Goal: Find specific page/section: Find specific page/section

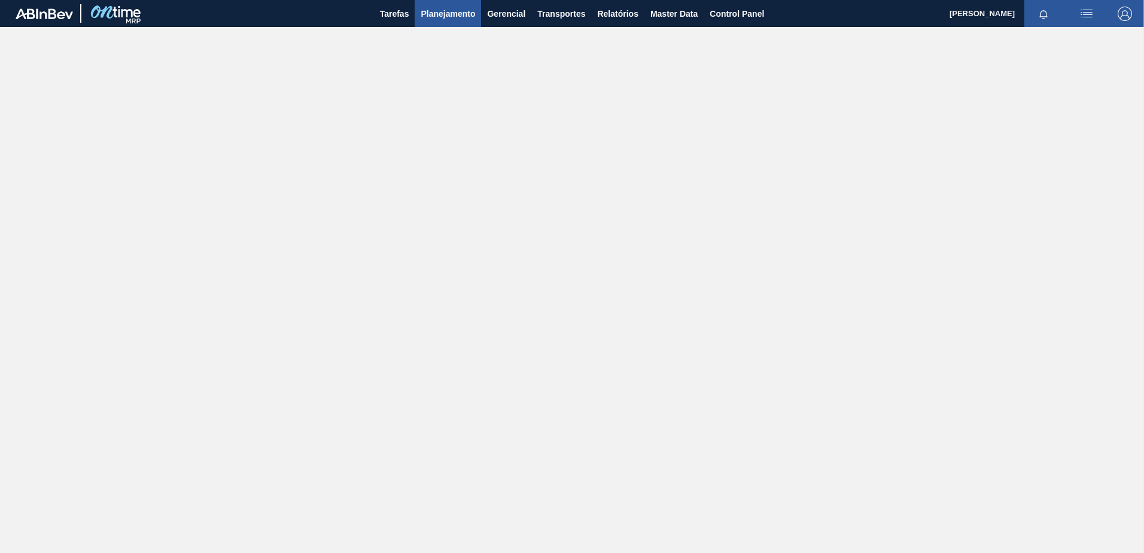
click at [449, 7] on span "Planejamento" at bounding box center [447, 14] width 54 height 14
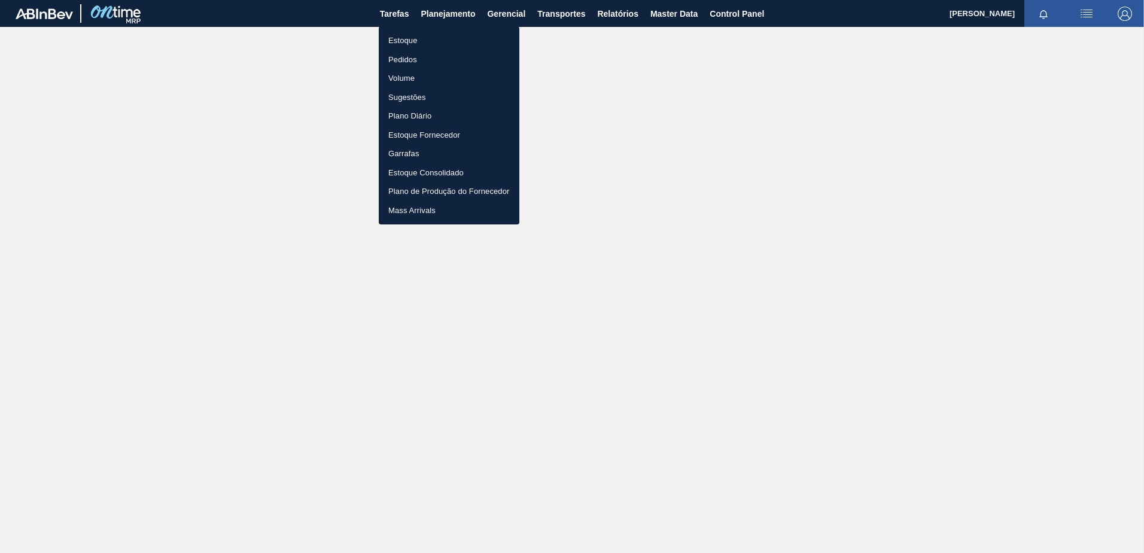
click at [401, 42] on li "Estoque" at bounding box center [449, 40] width 141 height 19
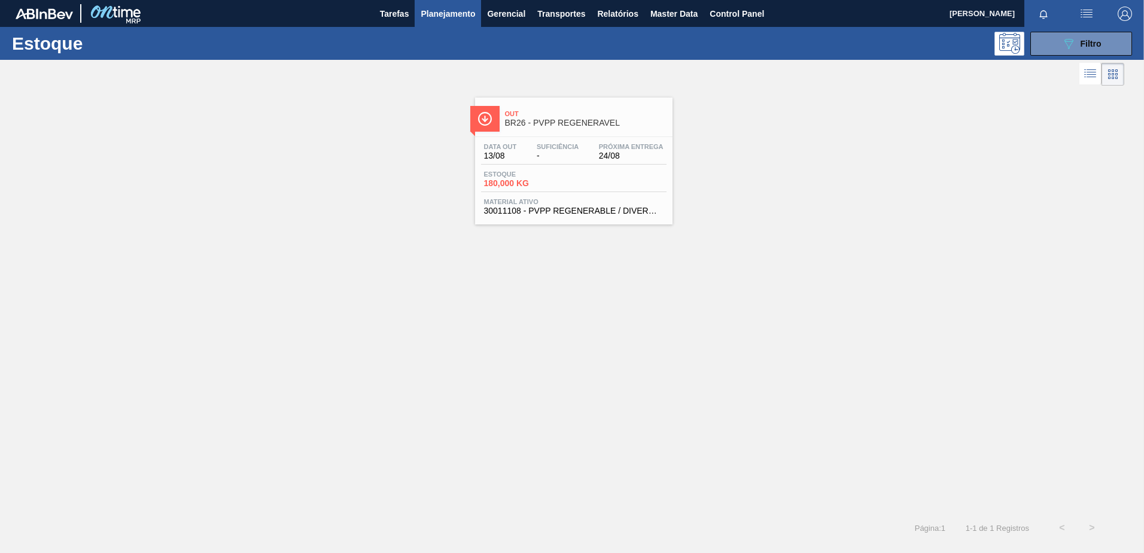
click at [430, 13] on span "Planejamento" at bounding box center [447, 14] width 54 height 14
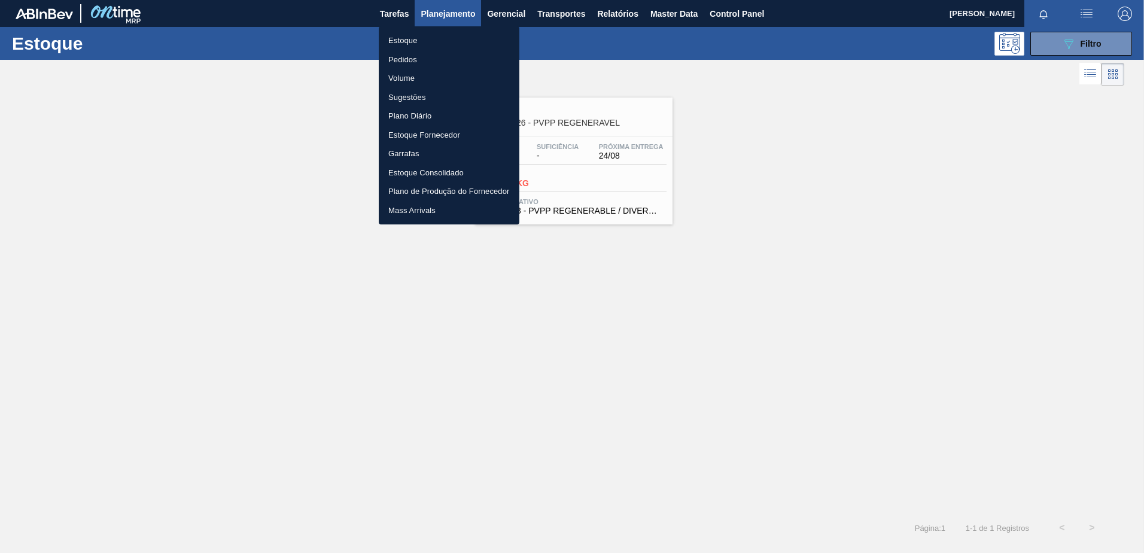
click at [414, 36] on li "Estoque" at bounding box center [449, 40] width 141 height 19
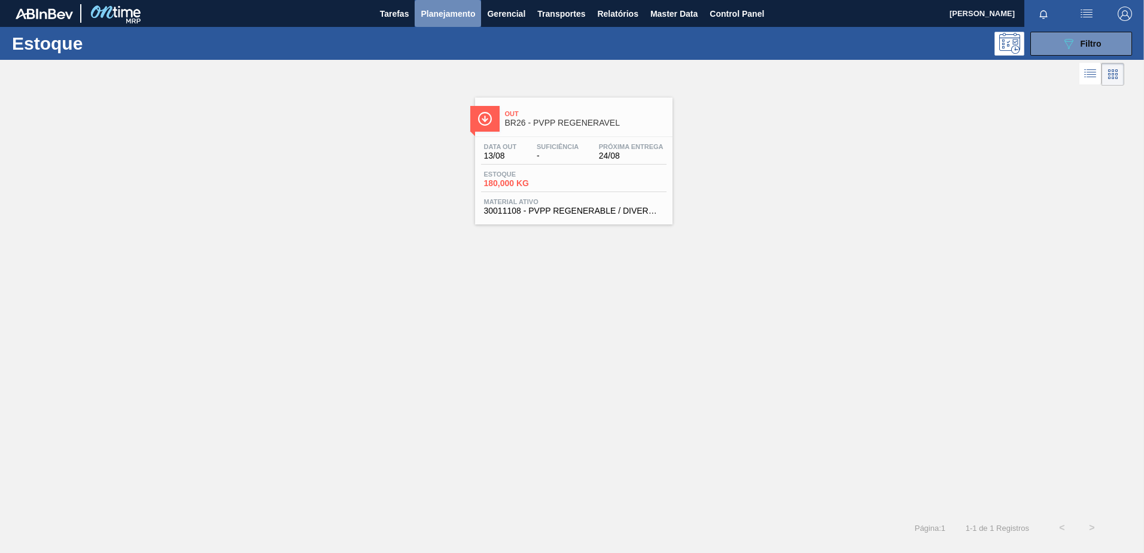
click at [429, 14] on span "Planejamento" at bounding box center [447, 14] width 54 height 14
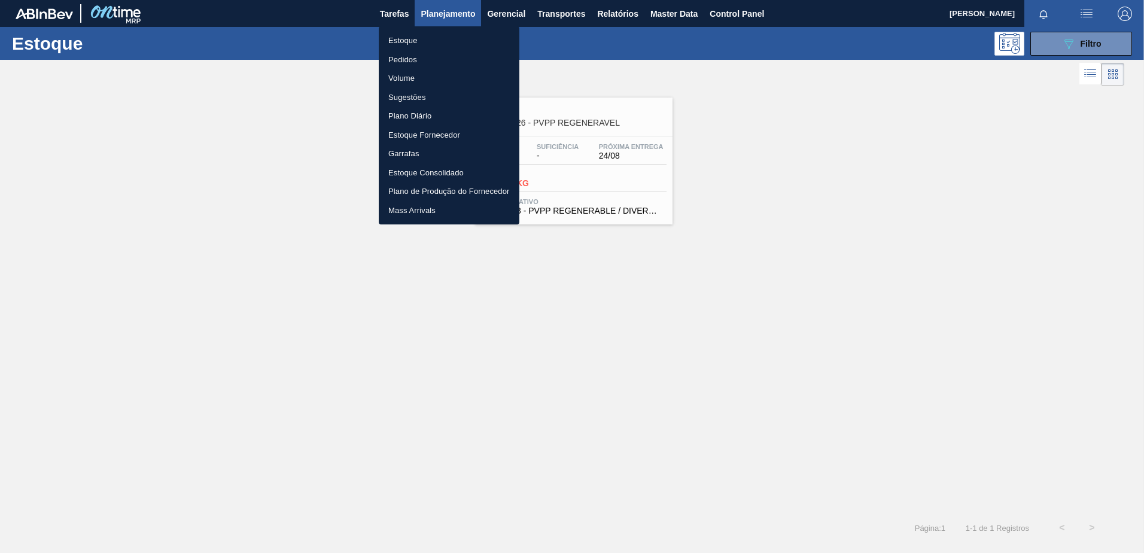
click at [400, 32] on li "Estoque" at bounding box center [449, 40] width 141 height 19
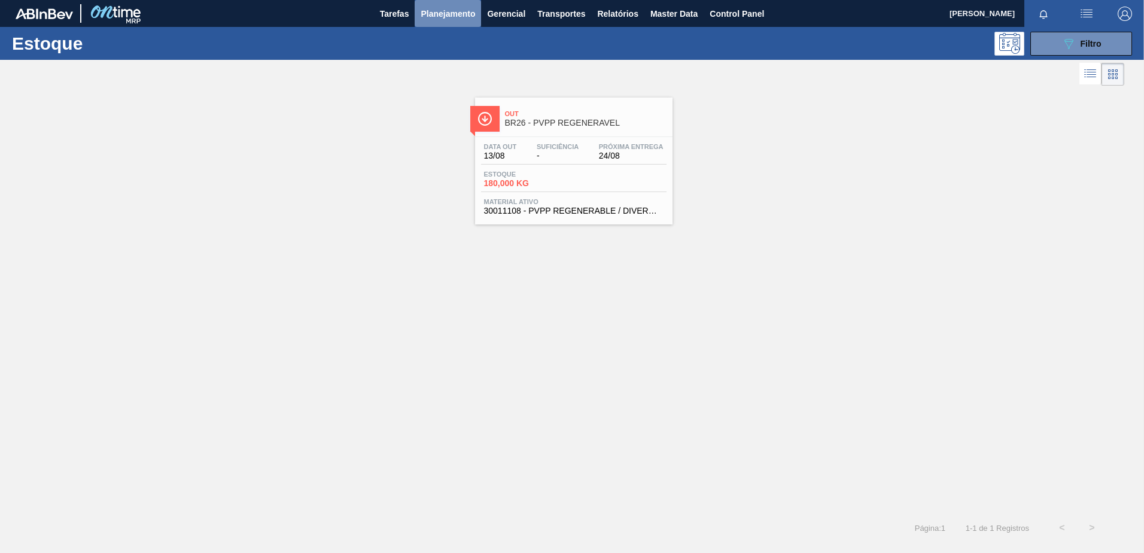
click at [448, 14] on span "Planejamento" at bounding box center [447, 14] width 54 height 14
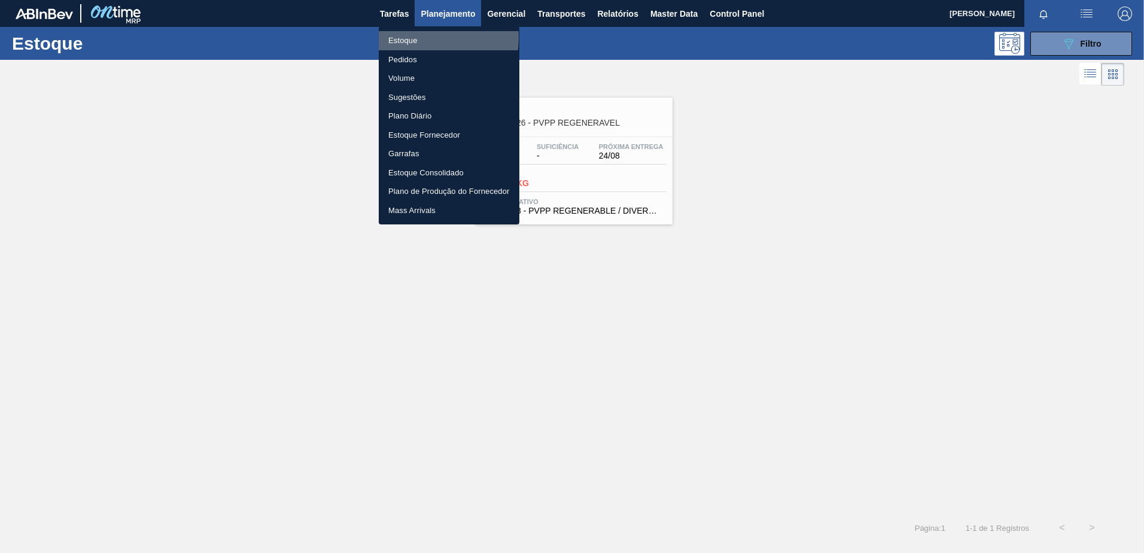
click at [412, 38] on li "Estoque" at bounding box center [449, 40] width 141 height 19
